Goal: Transaction & Acquisition: Subscribe to service/newsletter

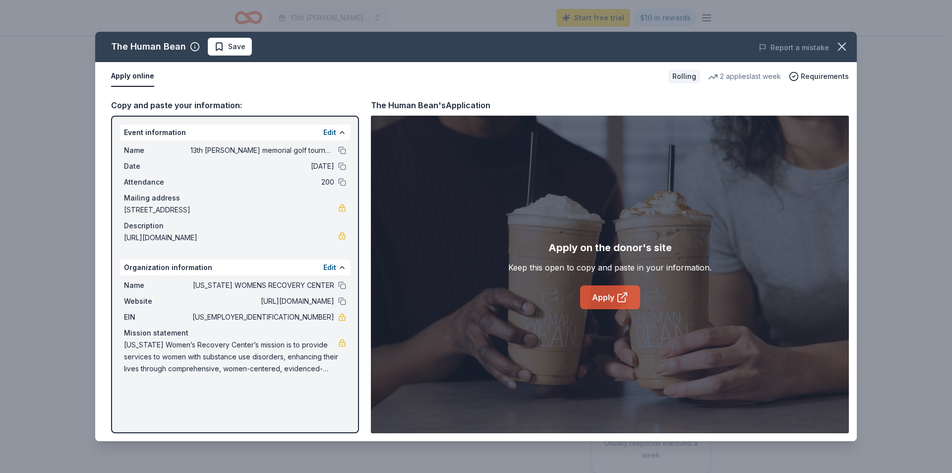
click at [606, 294] on link "Apply" at bounding box center [610, 297] width 60 height 24
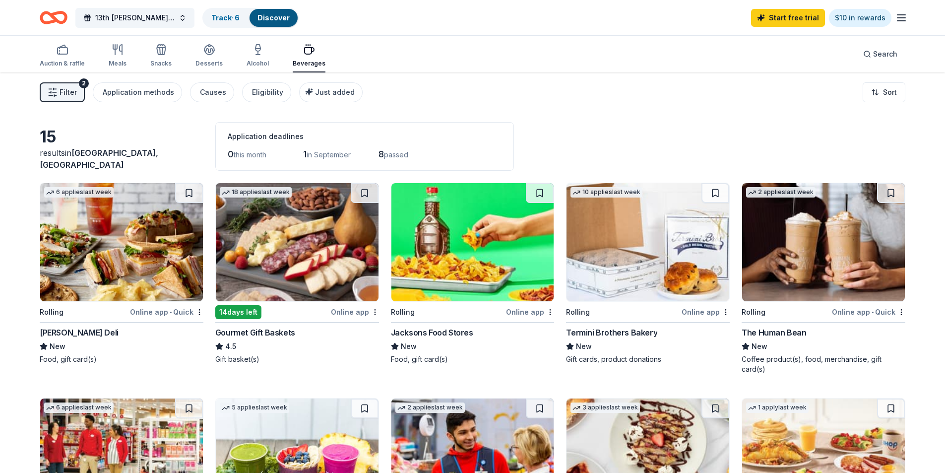
click at [61, 331] on div "[PERSON_NAME] Deli" at bounding box center [79, 332] width 79 height 12
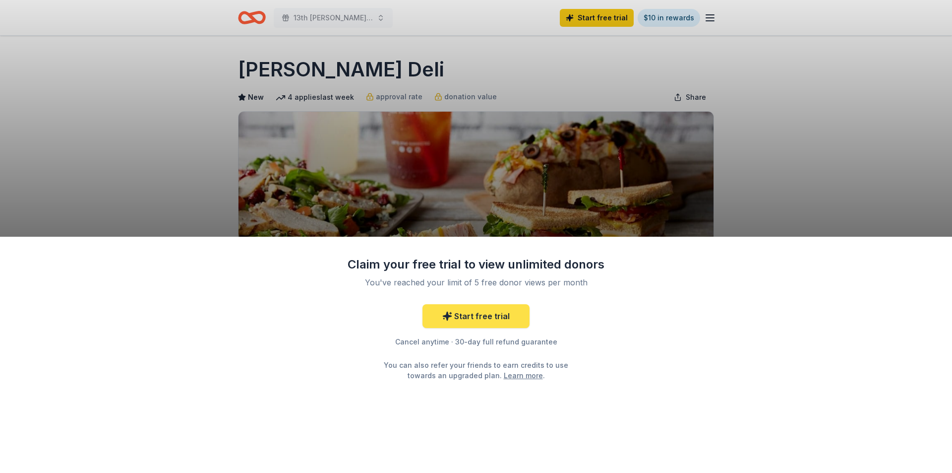
click at [474, 314] on link "Start free trial" at bounding box center [475, 316] width 107 height 24
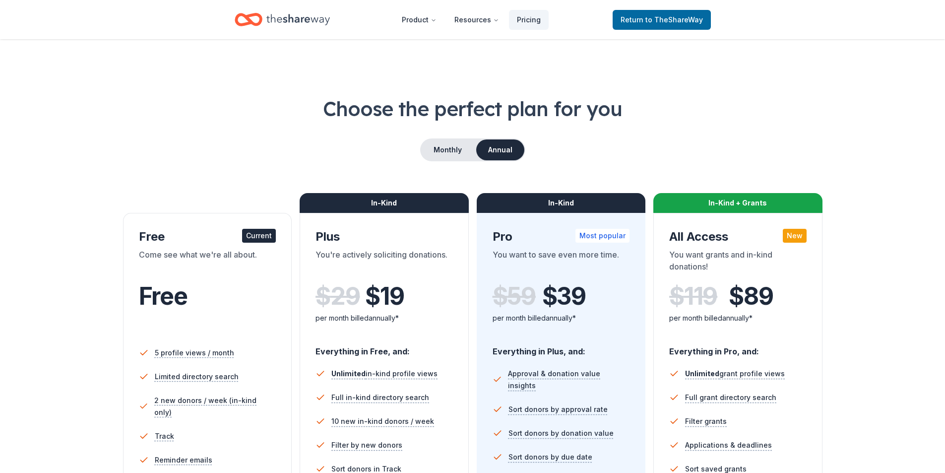
click at [215, 299] on div "Free" at bounding box center [207, 296] width 137 height 28
click at [443, 148] on button "Monthly" at bounding box center [447, 149] width 53 height 21
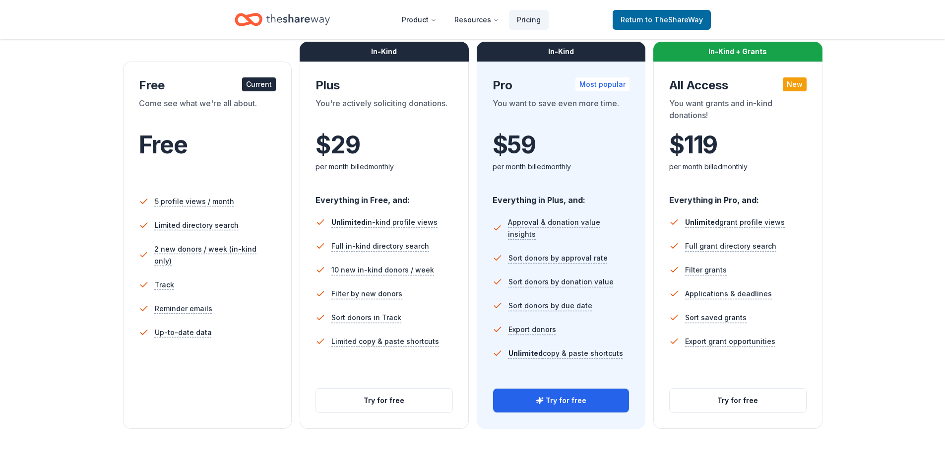
scroll to position [146, 0]
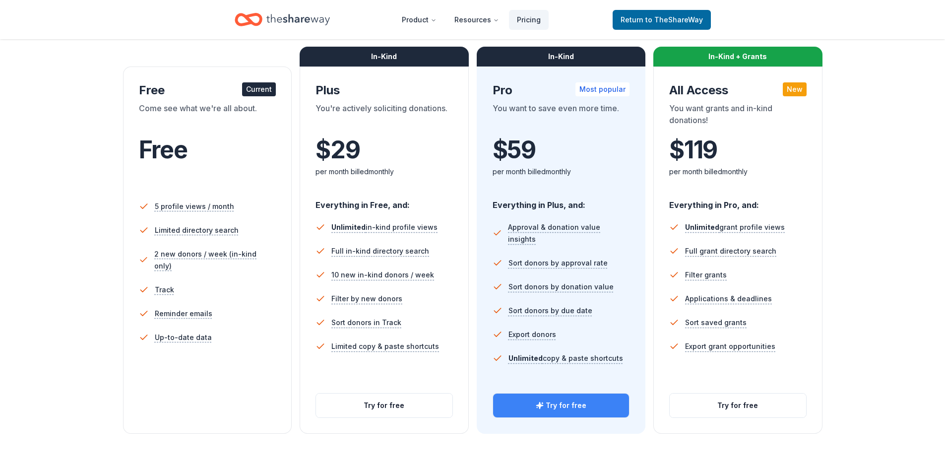
click at [553, 404] on button "Try for free" at bounding box center [561, 405] width 136 height 24
